Goal: Register for event/course

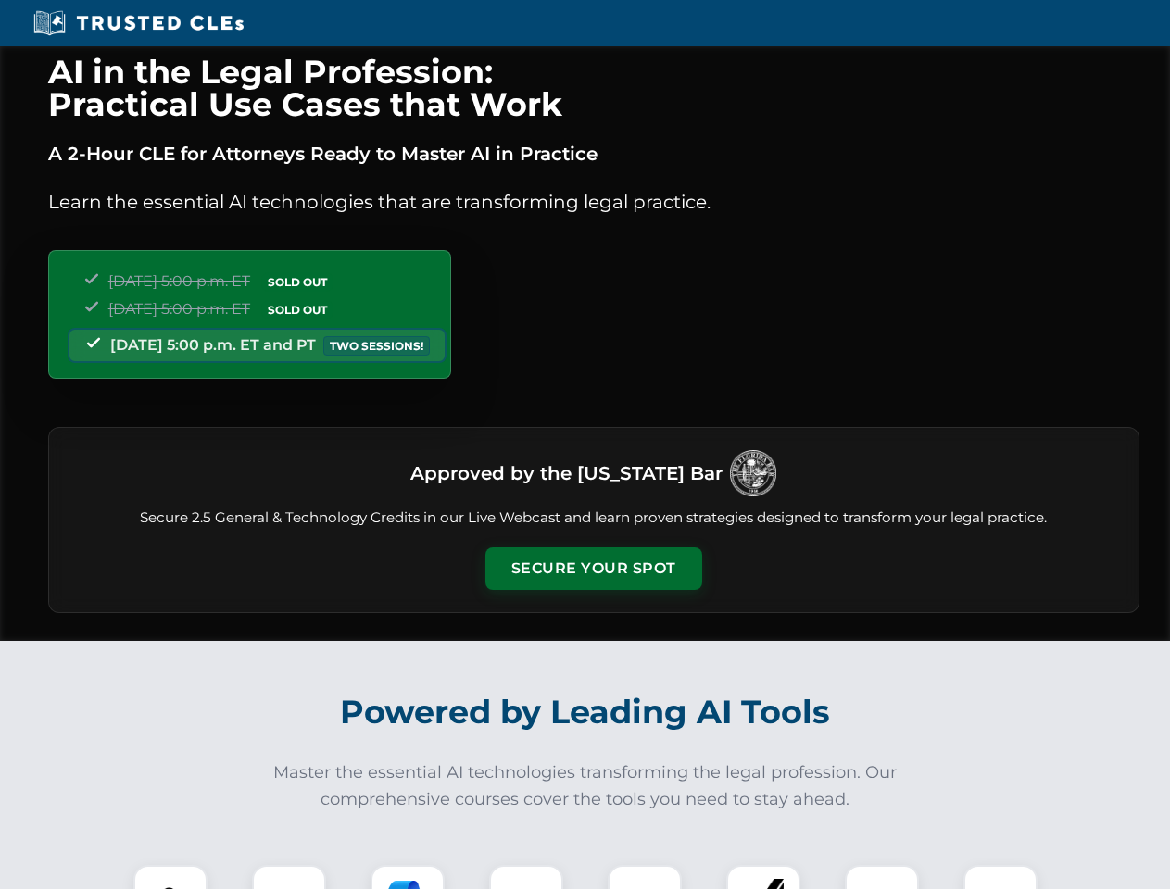
click at [593, 569] on button "Secure Your Spot" at bounding box center [593, 568] width 217 height 43
click at [170, 877] on img at bounding box center [171, 902] width 54 height 54
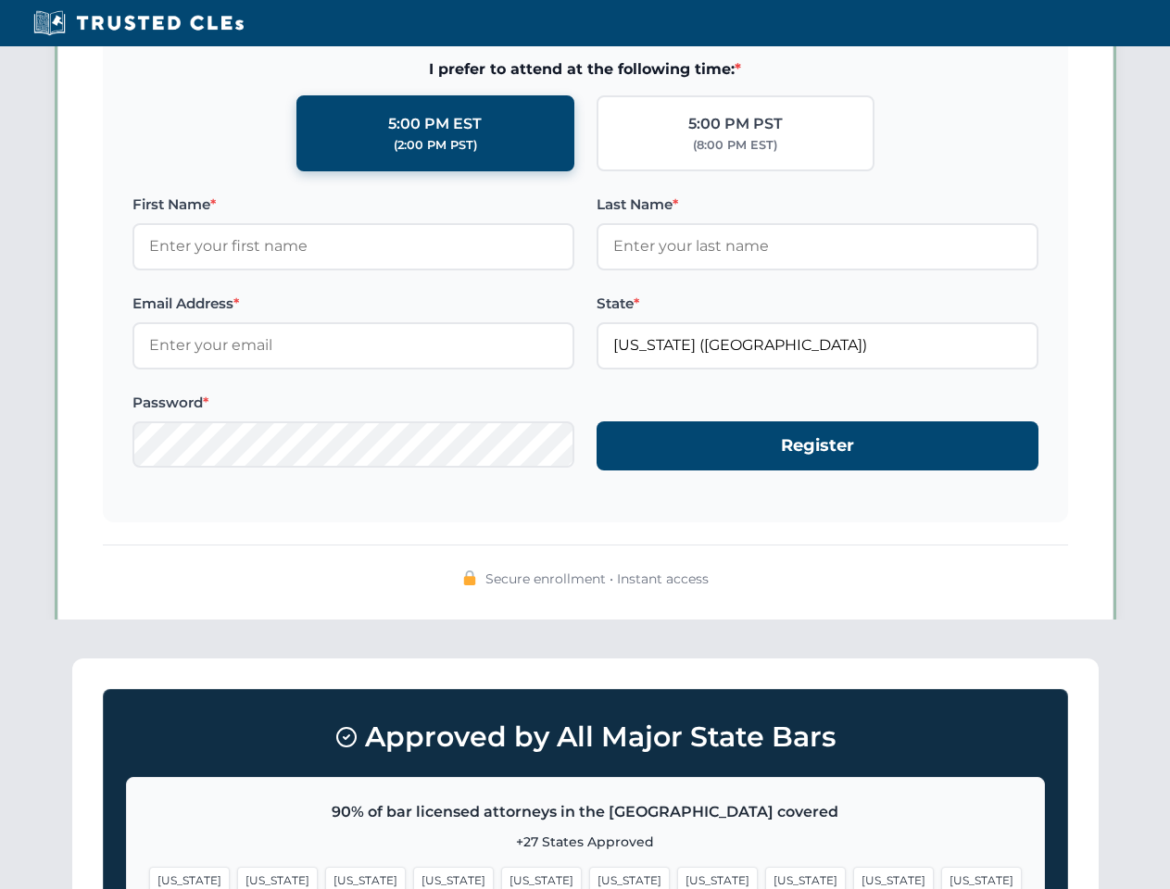
click at [677, 877] on span "[US_STATE]" at bounding box center [717, 880] width 81 height 27
click at [853, 877] on span "[US_STATE]" at bounding box center [893, 880] width 81 height 27
